Goal: Find contact information: Find contact information

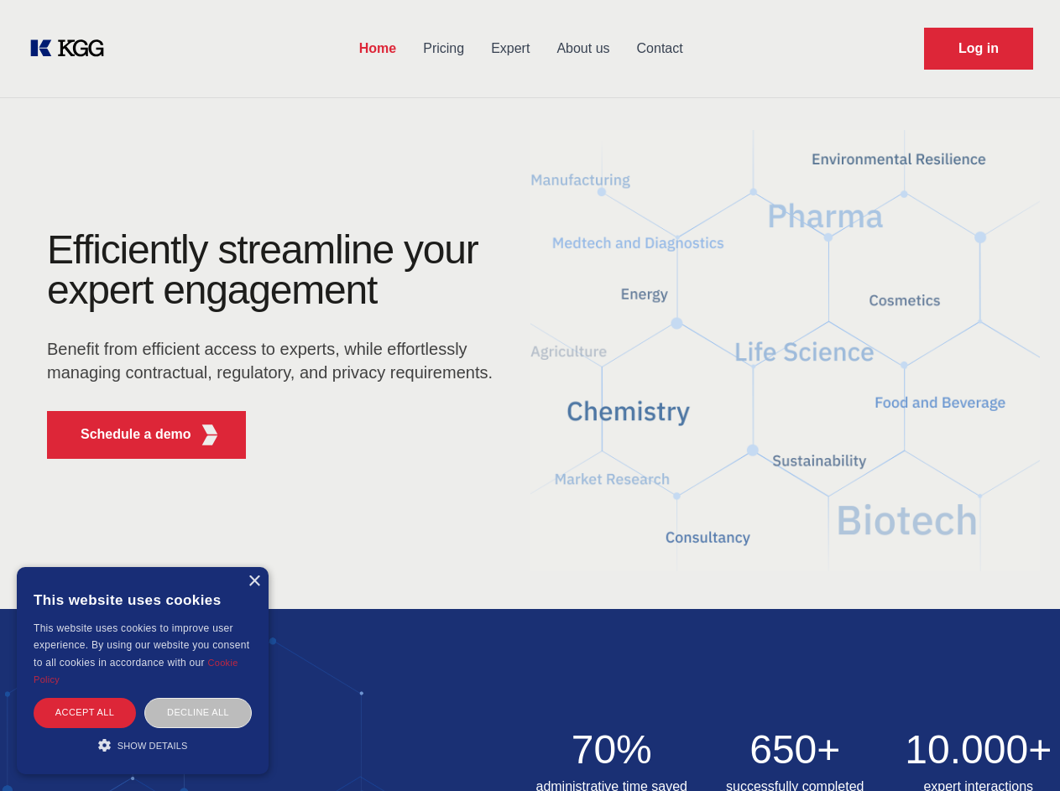
click at [530, 395] on div "Efficiently streamline your expert engagement Benefit from efficient access to …" at bounding box center [275, 351] width 510 height 243
click at [126, 435] on p "Schedule a demo" at bounding box center [136, 435] width 111 height 20
click at [253, 582] on div "× This website uses cookies This website uses cookies to improve user experienc…" at bounding box center [143, 670] width 252 height 207
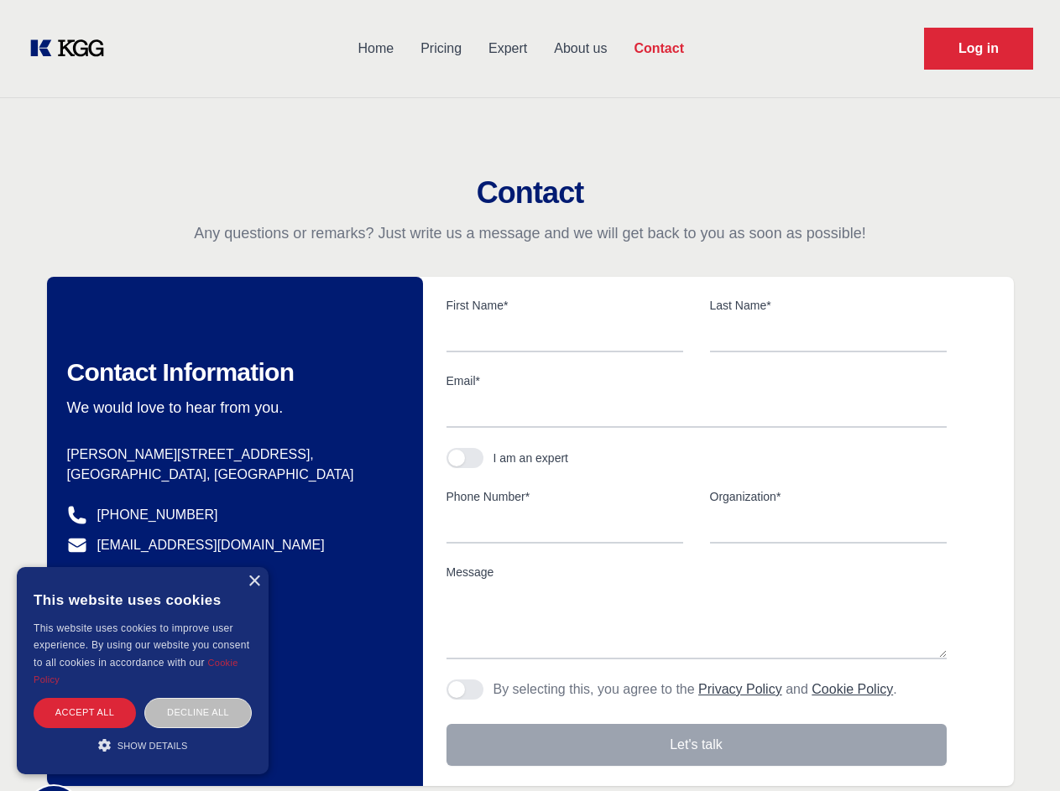
click at [85, 713] on div "Accept all" at bounding box center [85, 712] width 102 height 29
click at [198, 713] on div "Decline all" at bounding box center [197, 712] width 107 height 29
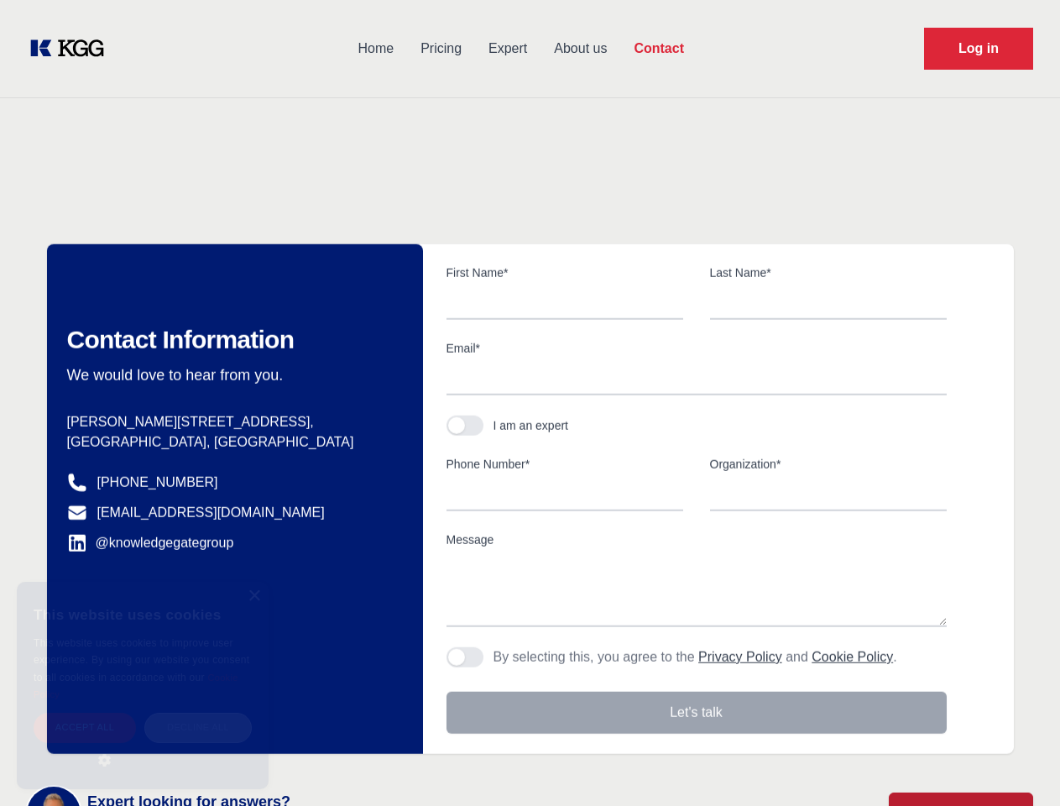
click at [143, 745] on main "Contact Any questions or remarks? Just write us a message and we will get back …" at bounding box center [530, 437] width 1060 height 874
